Goal: Find specific page/section: Find specific page/section

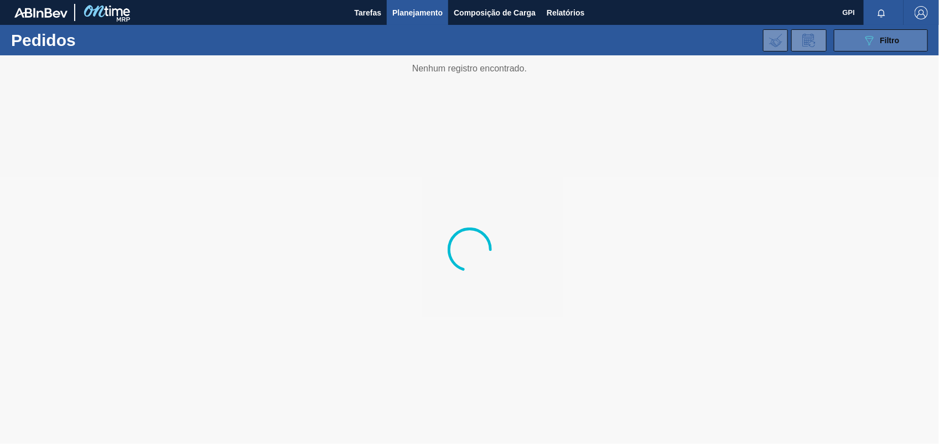
click at [870, 43] on icon at bounding box center [869, 40] width 8 height 9
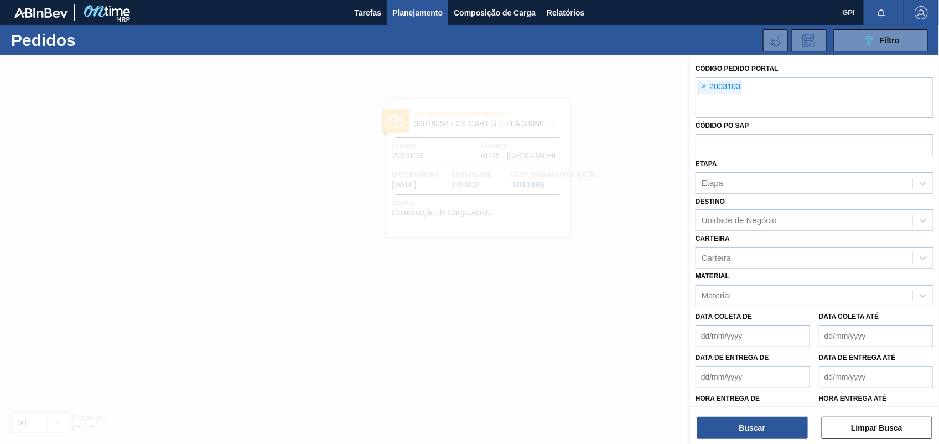
click at [705, 86] on span "×" at bounding box center [704, 86] width 11 height 13
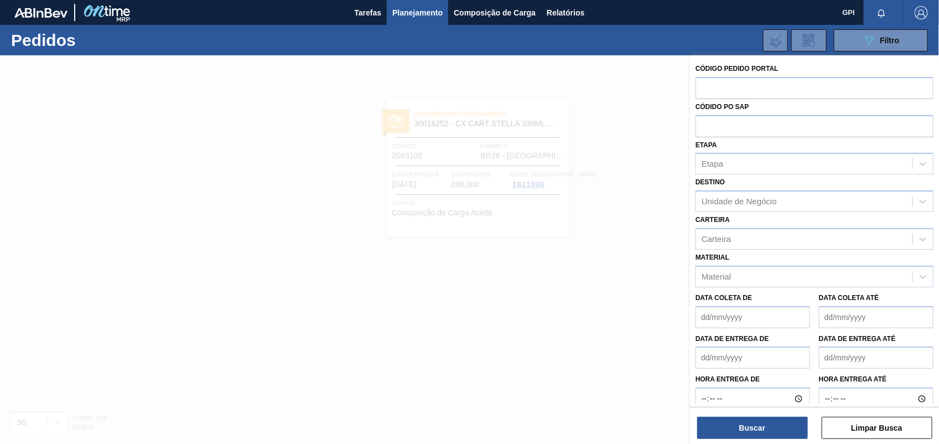
paste input "1994357"
type input "1994357"
click at [780, 421] on button "Buscar" at bounding box center [752, 427] width 111 height 22
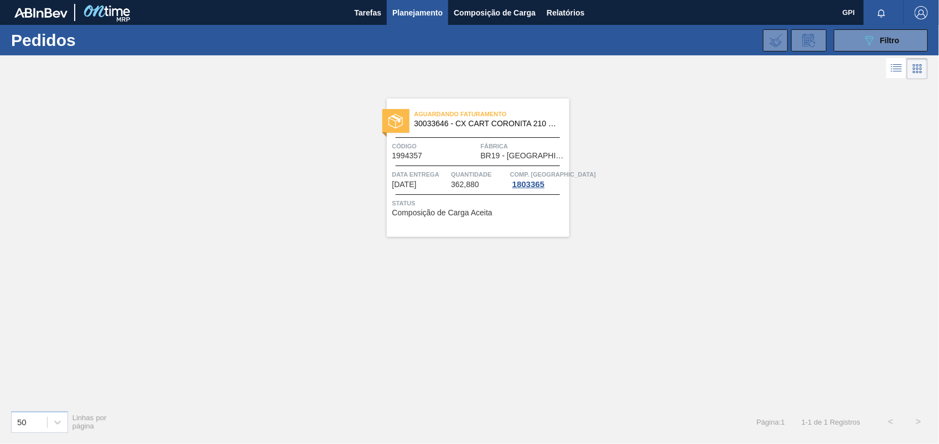
click at [439, 161] on div "Aguardando Faturamento 30033646 - CX CART CORONITA 210 C6 NIV24 Código 1994357 …" at bounding box center [478, 167] width 183 height 138
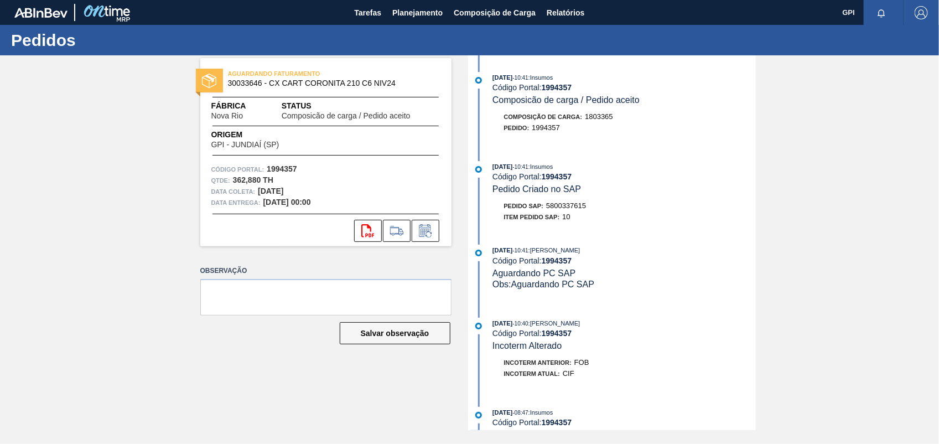
click at [576, 209] on span "5800337615" at bounding box center [566, 205] width 40 height 8
click at [275, 170] on strong "1994357" at bounding box center [282, 168] width 30 height 9
copy strong "1994357"
click at [377, 227] on button "svg{fill:#ff0000}" at bounding box center [368, 231] width 28 height 22
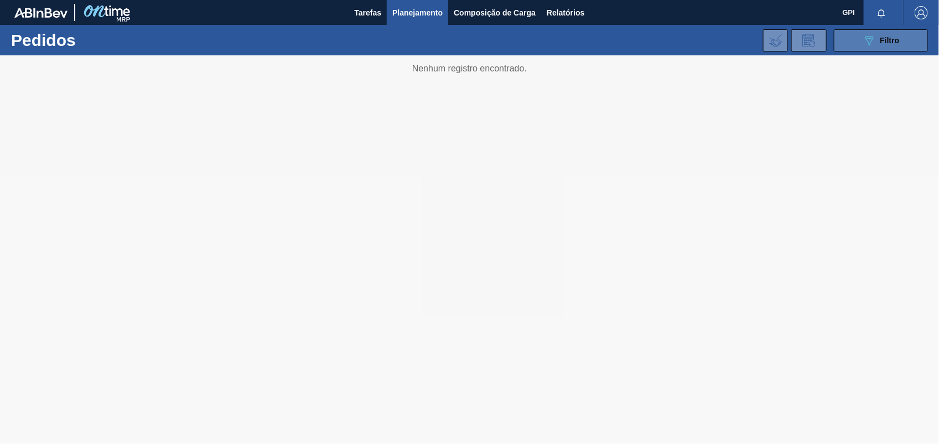
click at [886, 39] on span "Filtro" at bounding box center [889, 40] width 19 height 9
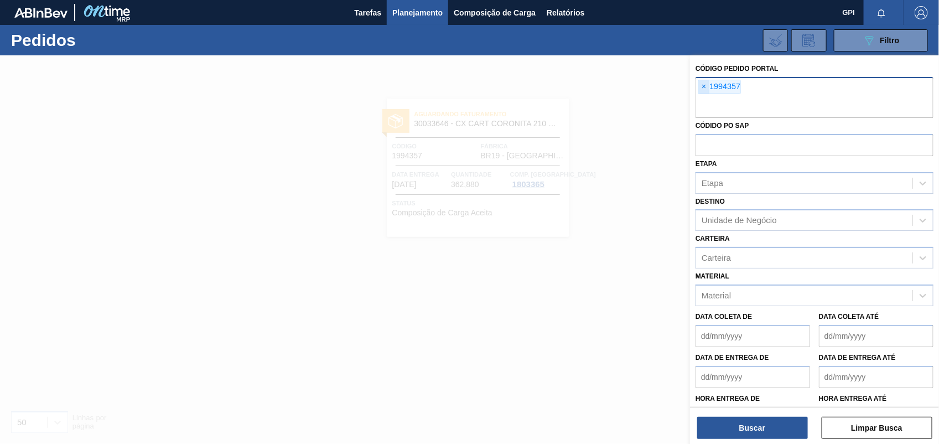
click at [709, 89] on span "×" at bounding box center [704, 86] width 11 height 13
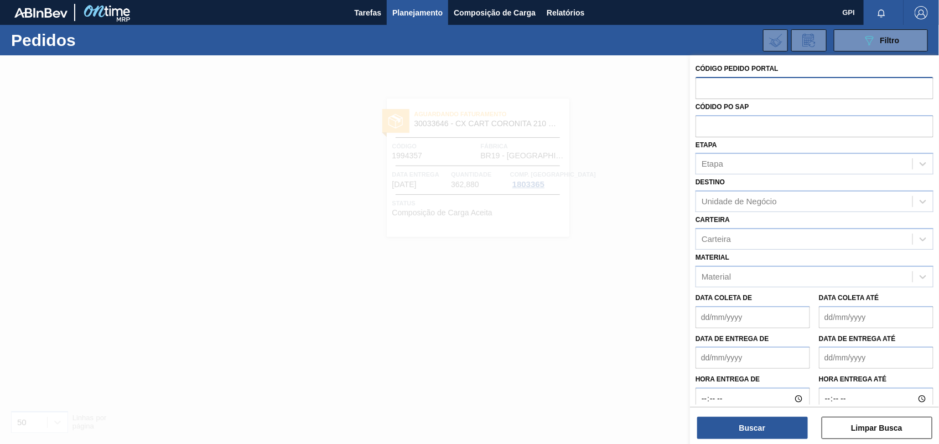
paste input "2003102"
type input "2003102"
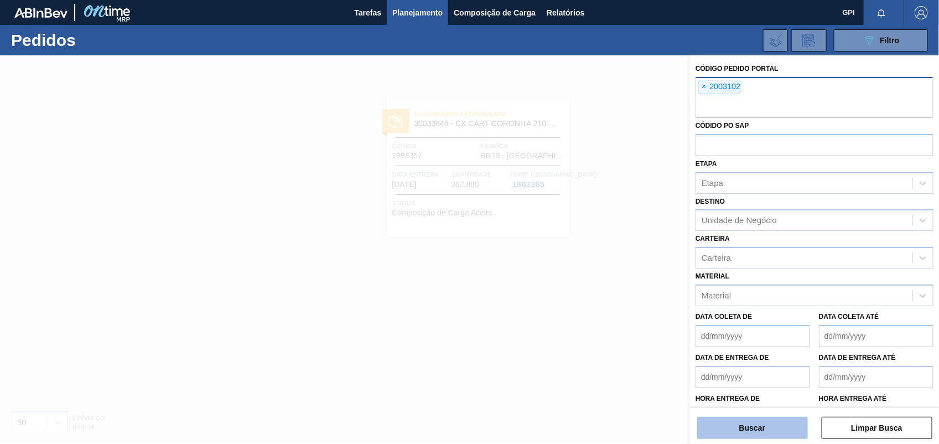
click at [767, 419] on button "Buscar" at bounding box center [752, 427] width 111 height 22
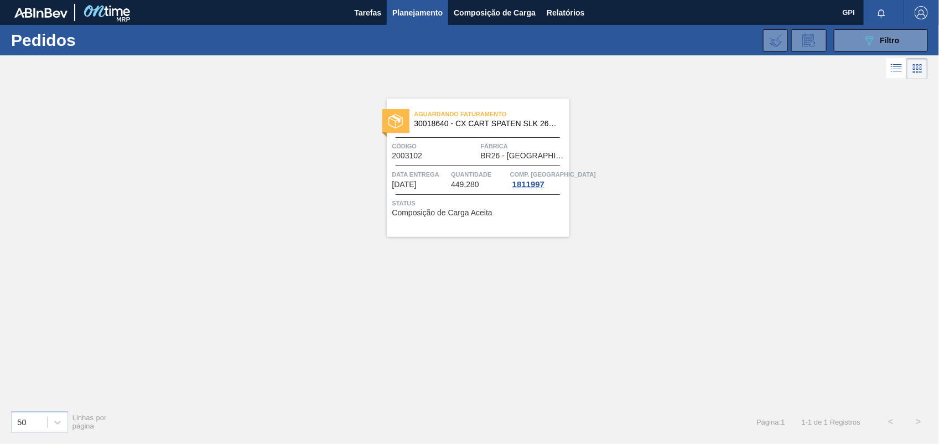
click at [473, 159] on div "Código 2003102" at bounding box center [435, 149] width 86 height 19
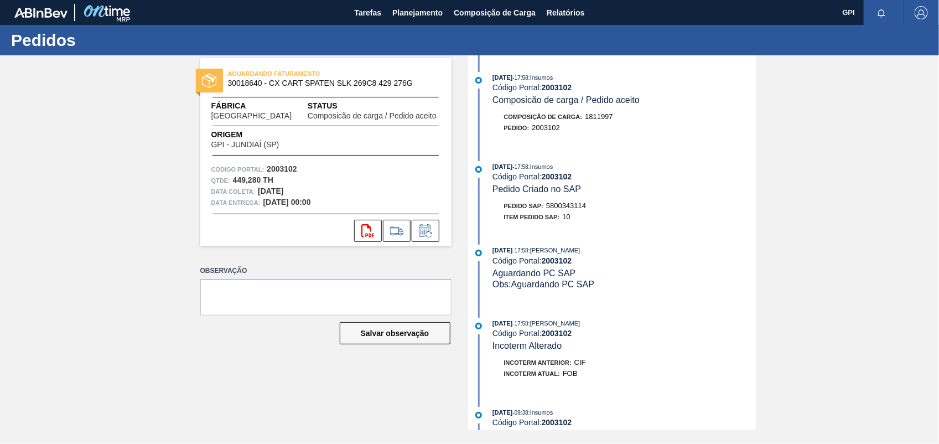
click at [283, 168] on strong "2003102" at bounding box center [282, 168] width 30 height 9
copy strong "2003102"
click at [358, 225] on button "svg{fill:#ff0000}" at bounding box center [368, 231] width 28 height 22
